Goal: Task Accomplishment & Management: Manage account settings

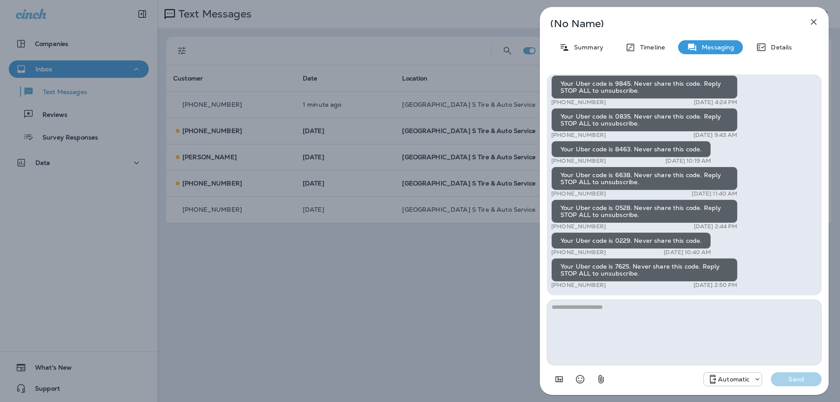
click at [347, 142] on div "(No Name) Summary Timeline Messaging Details Your Uber code is 3066. Never shar…" at bounding box center [420, 201] width 840 height 402
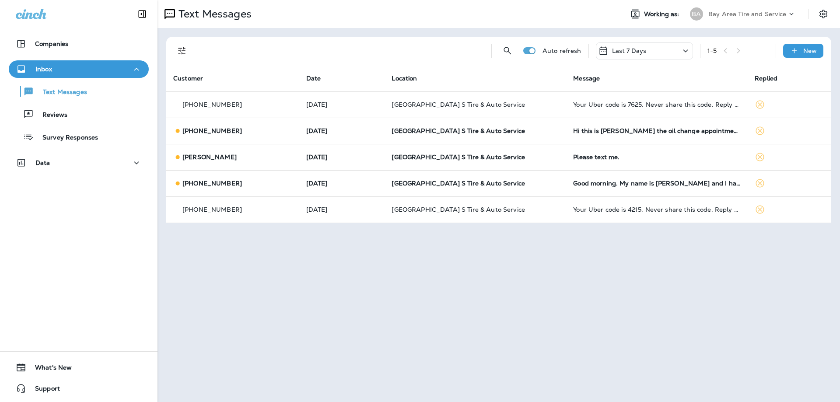
click at [56, 72] on div "Inbox" at bounding box center [79, 69] width 126 height 11
click at [50, 70] on p "Inbox" at bounding box center [43, 69] width 17 height 7
click at [42, 89] on p "Text Messages" at bounding box center [60, 92] width 53 height 8
